Goal: Task Accomplishment & Management: Manage account settings

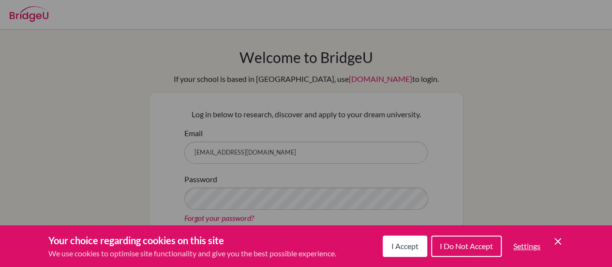
click at [246, 150] on div "Cookie Preferences" at bounding box center [306, 133] width 612 height 267
click at [402, 247] on span "I Accept" at bounding box center [404, 245] width 27 height 9
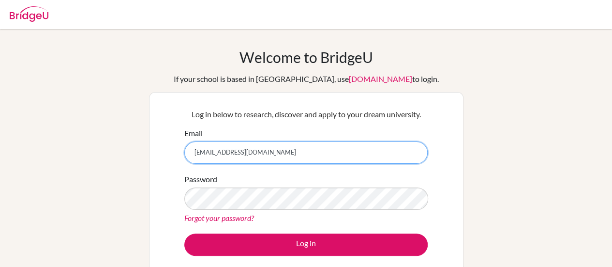
click at [260, 162] on input "[EMAIL_ADDRESS][DOMAIN_NAME]" at bounding box center [305, 152] width 243 height 22
type input "[EMAIL_ADDRESS][DOMAIN_NAME]"
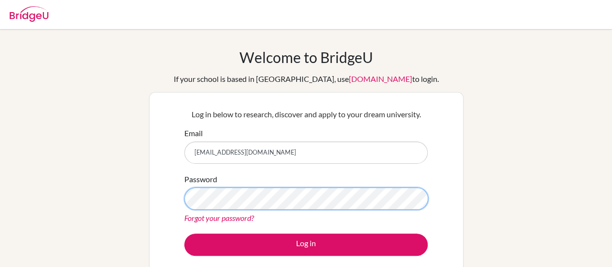
click at [184, 233] on button "Log in" at bounding box center [305, 244] width 243 height 22
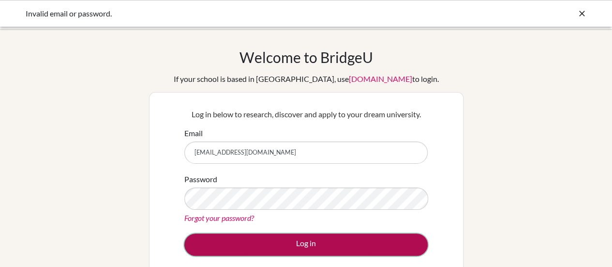
click at [282, 243] on button "Log in" at bounding box center [305, 244] width 243 height 22
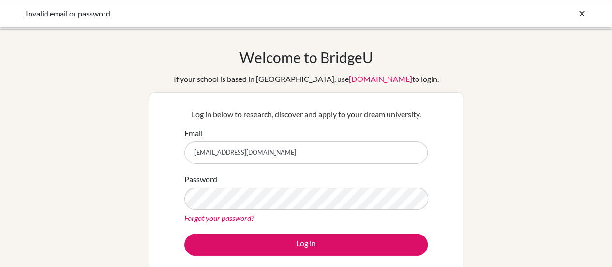
type input "[EMAIL_ADDRESS][DOMAIN_NAME]"
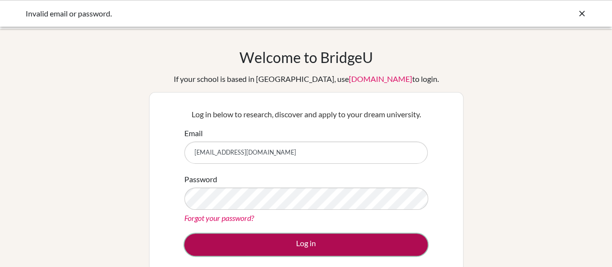
click at [270, 238] on button "Log in" at bounding box center [305, 244] width 243 height 22
